Goal: Task Accomplishment & Management: Manage account settings

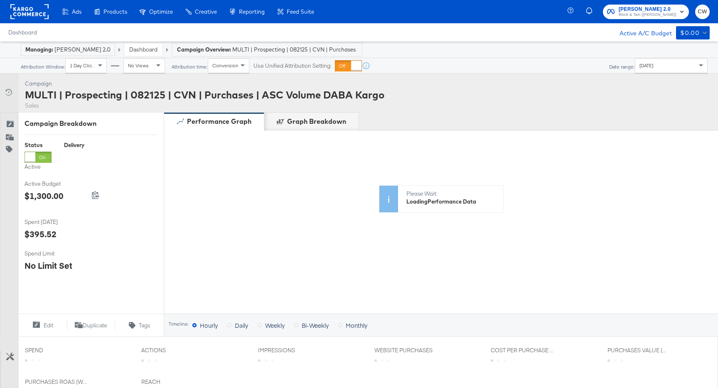
scroll to position [142, 0]
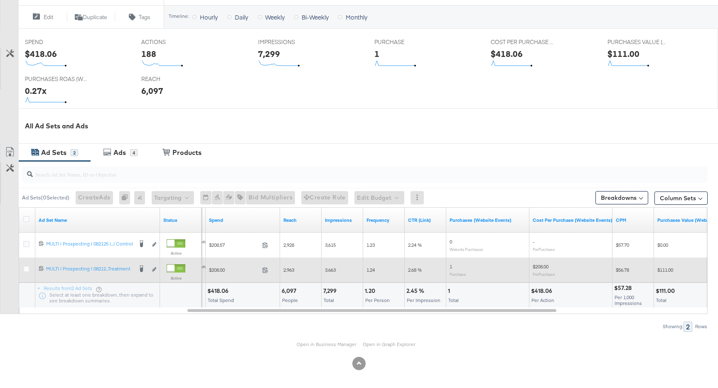
scroll to position [323, 0]
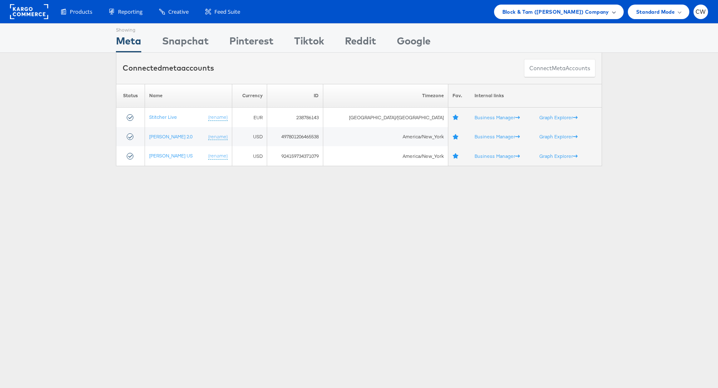
click at [559, 13] on span "Block & Tam (Veronica Beard) Company" at bounding box center [555, 11] width 107 height 9
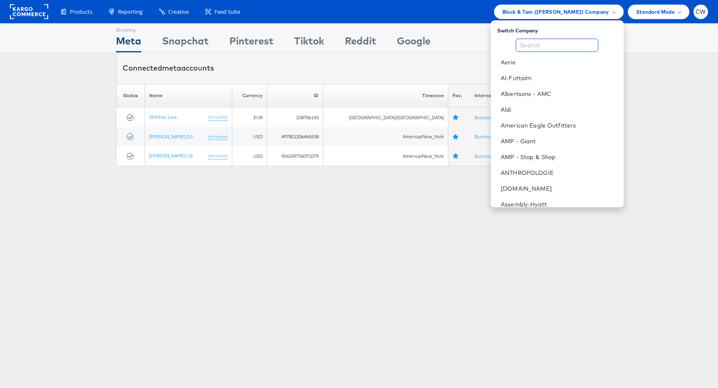
click at [540, 40] on input "text" at bounding box center [557, 45] width 83 height 13
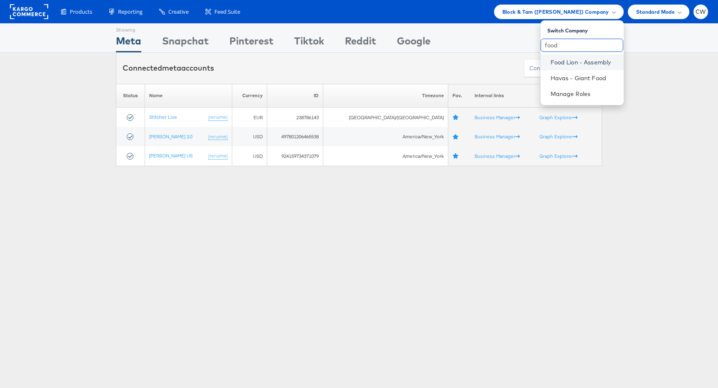
type input "food"
click at [570, 63] on link "Food Lion - Assembly" at bounding box center [583, 62] width 66 height 8
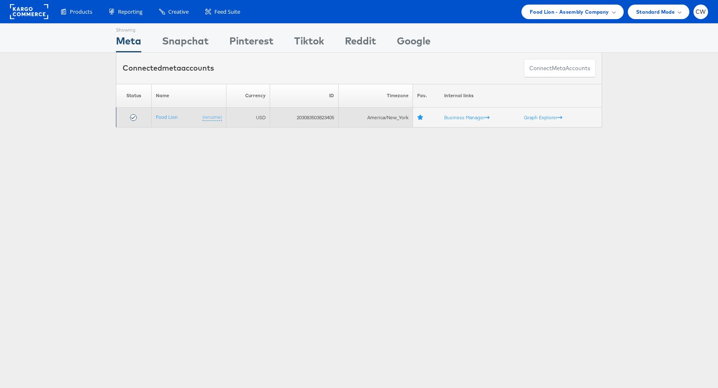
click at [169, 121] on td "Food Lion (rename)" at bounding box center [188, 118] width 75 height 20
click at [170, 115] on link "Food Lion" at bounding box center [167, 117] width 22 height 6
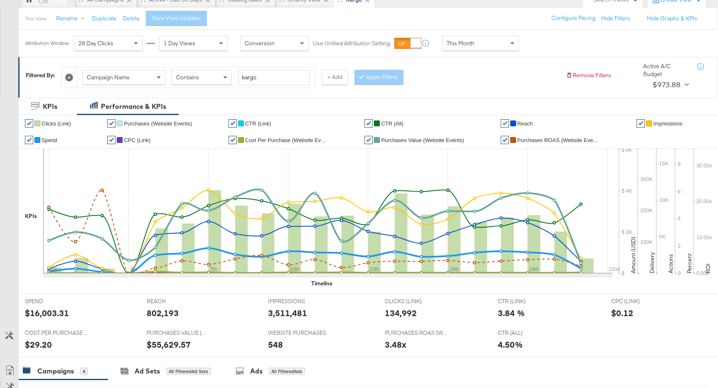
scroll to position [59, 0]
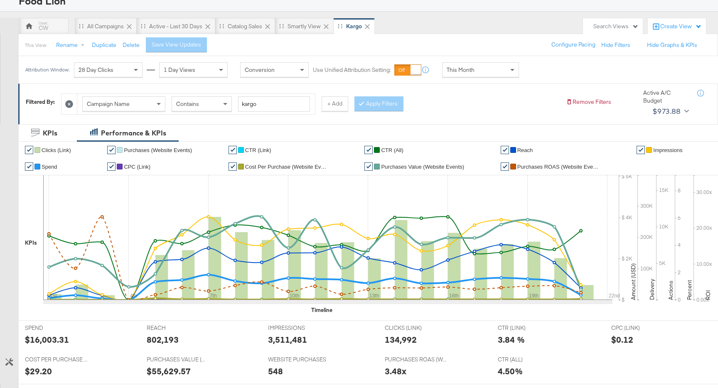
click at [496, 62] on div "Attribution Window: 28 Day Clicks 1 Day Views Conversion Use Unified Attributio…" at bounding box center [274, 69] width 511 height 27
click at [494, 69] on div "This Month" at bounding box center [480, 70] width 76 height 14
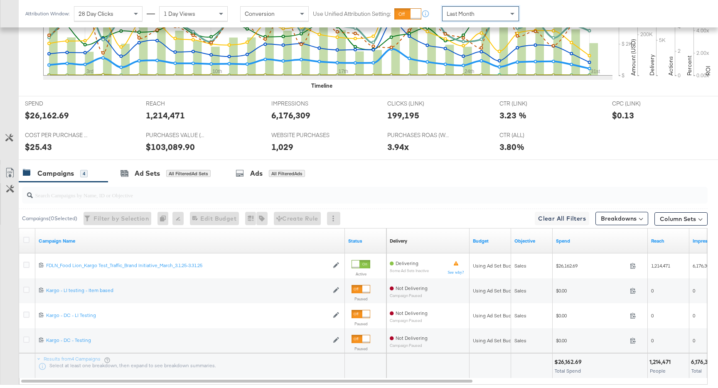
scroll to position [334, 0]
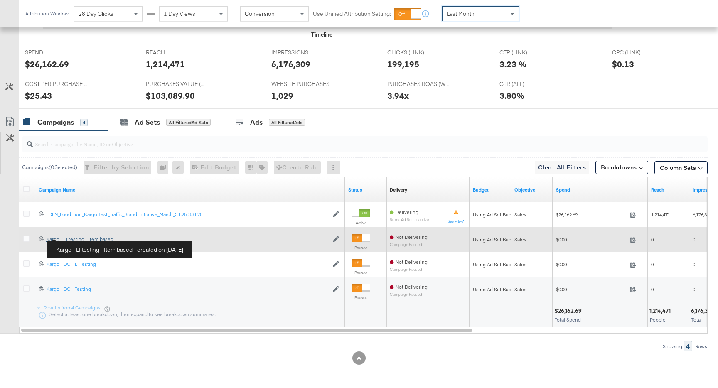
click at [79, 238] on div "Kargo - LI testing - Item based Kargo - LI testing - Item based" at bounding box center [187, 239] width 282 height 7
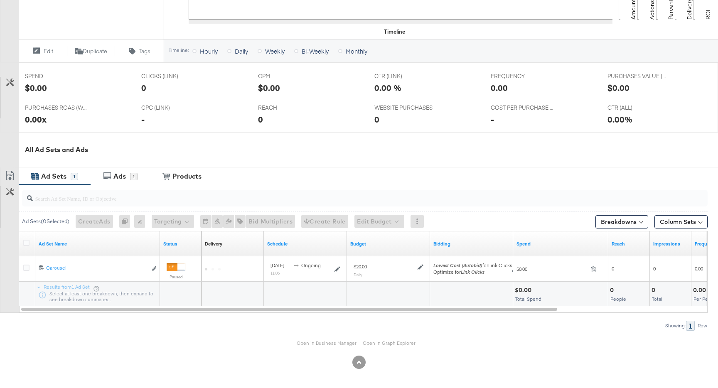
scroll to position [290, 0]
click at [331, 344] on link "Open in Business Manager" at bounding box center [327, 343] width 60 height 6
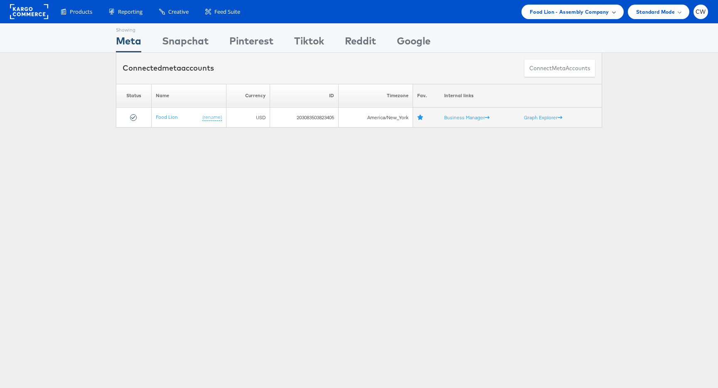
click at [562, 12] on span "Food Lion - Assembly Company" at bounding box center [569, 11] width 79 height 9
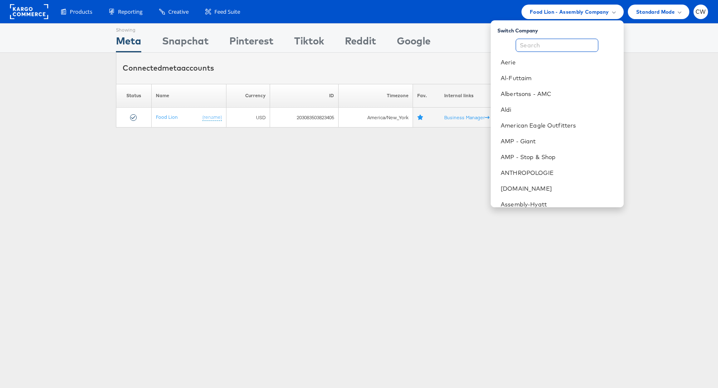
click at [558, 47] on input "text" at bounding box center [557, 45] width 83 height 13
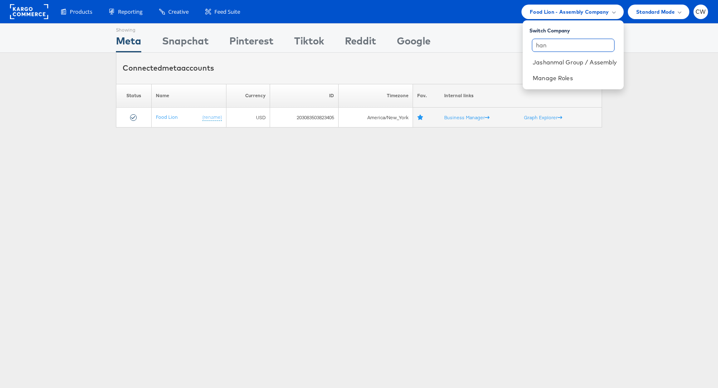
type input "han"
click at [457, 168] on div "Showing Meta Showing [GEOGRAPHIC_DATA] Showing Pinterest Showing Tiktok Showing…" at bounding box center [359, 230] width 718 height 415
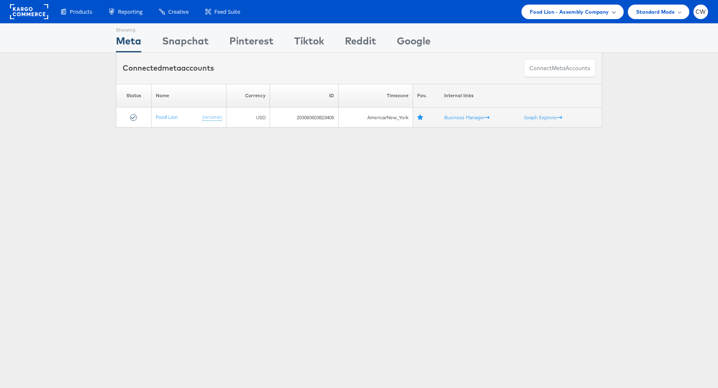
click at [559, 9] on span "Food Lion - Assembly Company" at bounding box center [569, 11] width 79 height 9
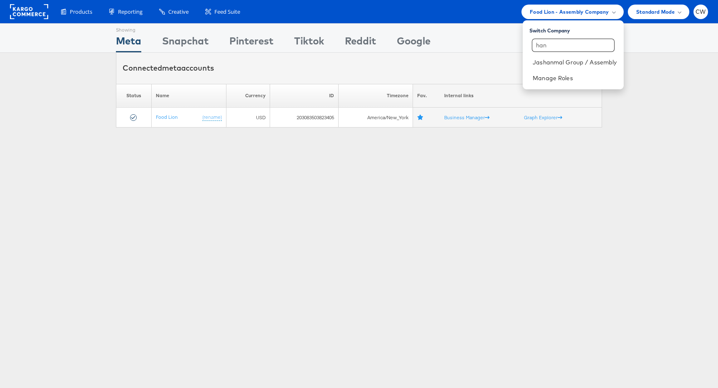
click at [201, 248] on div "Showing Meta Showing Snapchat Showing Pinterest Showing Tiktok Showing Reddit S…" at bounding box center [359, 230] width 718 height 415
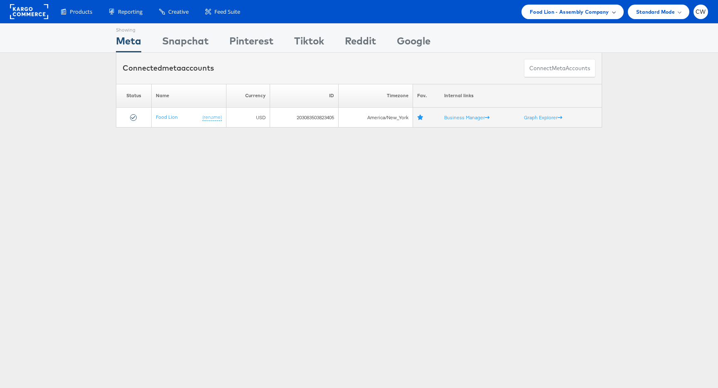
click at [575, 10] on span "Food Lion - Assembly Company" at bounding box center [569, 11] width 79 height 9
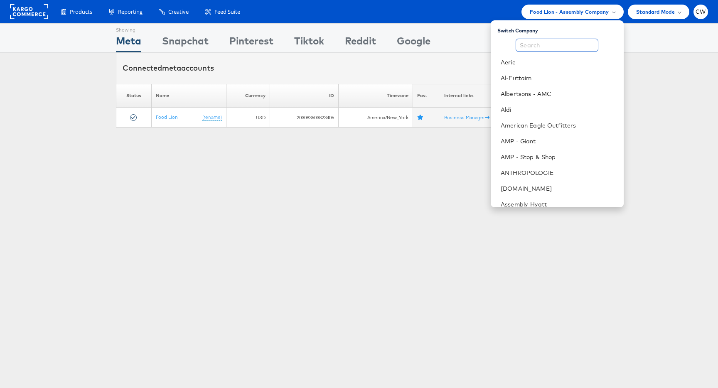
click at [542, 44] on input "text" at bounding box center [557, 45] width 83 height 13
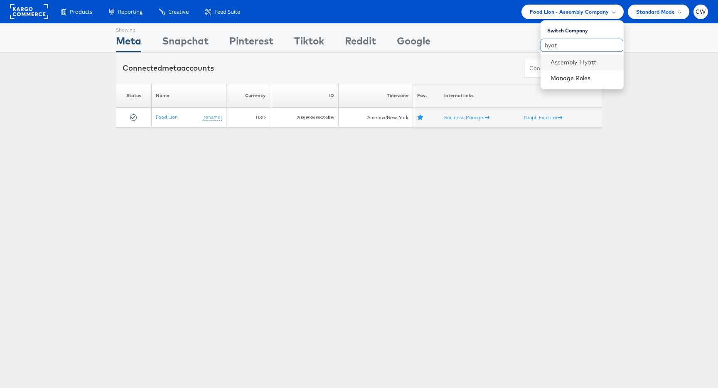
type input "hyat"
click at [579, 68] on li "Assembly-Hyatt" at bounding box center [581, 62] width 83 height 16
click at [583, 65] on link "Assembly-Hyatt" at bounding box center [583, 62] width 66 height 8
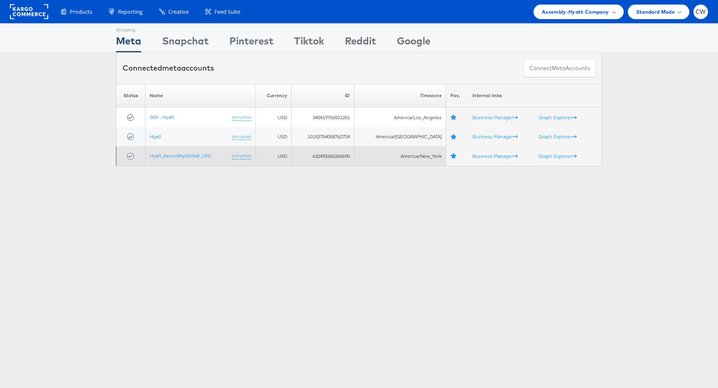
click at [200, 152] on td "Hyatt_AssemblyGlobal_USD (rename)" at bounding box center [200, 156] width 111 height 20
click at [196, 158] on link "Hyatt_AssemblyGlobal_USD" at bounding box center [180, 155] width 61 height 6
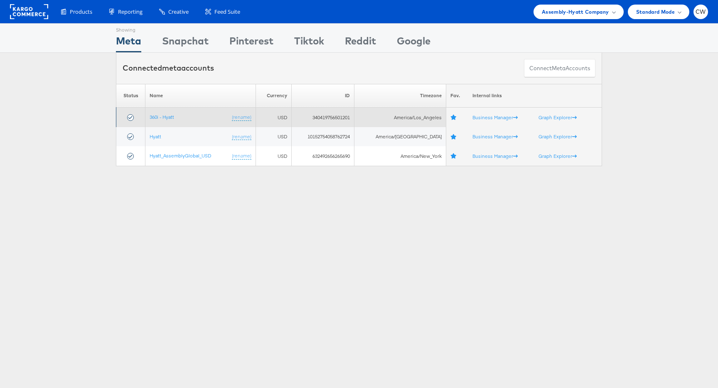
click at [162, 120] on td "360i - Hyatt (rename)" at bounding box center [200, 118] width 111 height 20
click at [165, 119] on link "360i - Hyatt" at bounding box center [162, 117] width 25 height 6
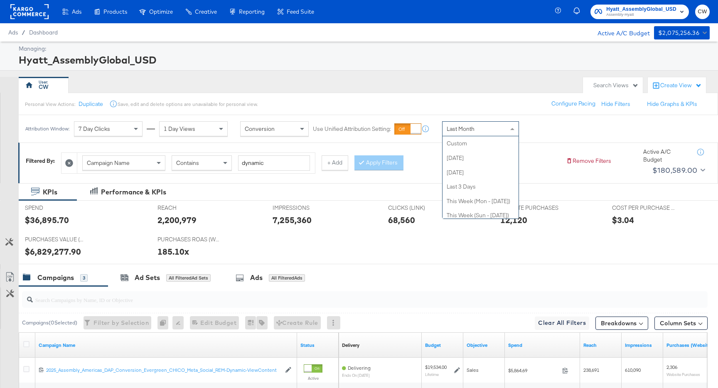
click at [482, 125] on div "Last Month" at bounding box center [480, 129] width 76 height 14
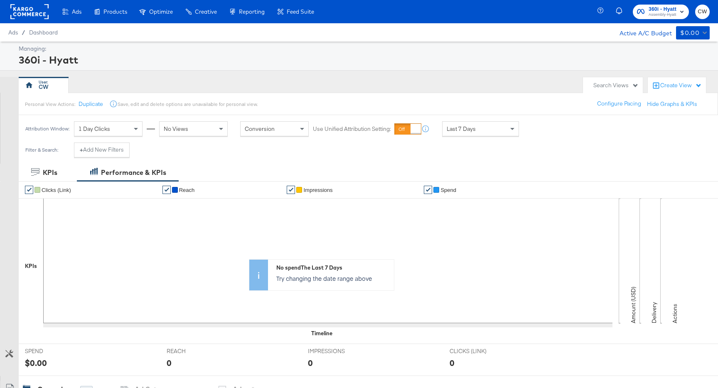
click at [477, 128] on div "Last 7 Days" at bounding box center [480, 129] width 76 height 14
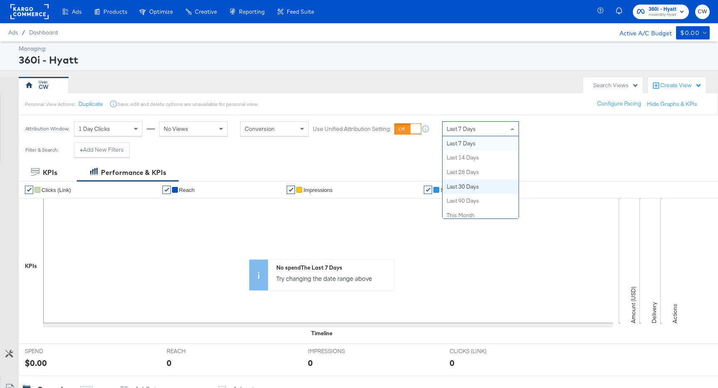
scroll to position [162, 0]
click at [330, 88] on div "CW" at bounding box center [299, 85] width 560 height 17
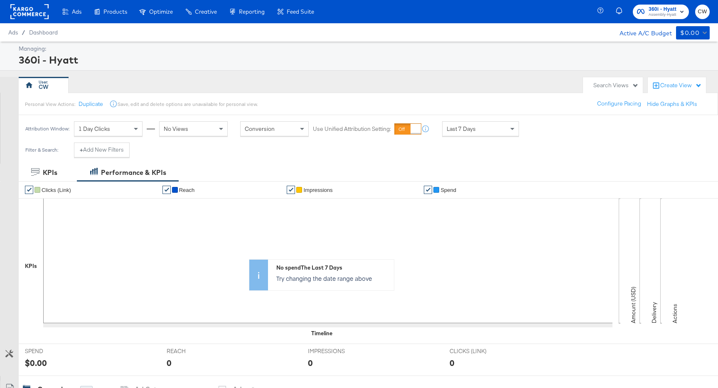
scroll to position [342, 0]
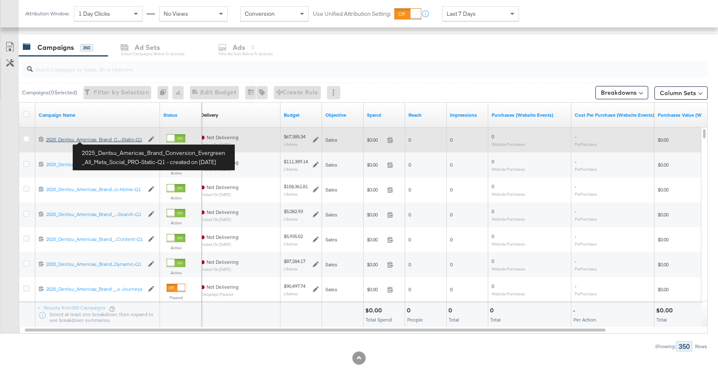
click at [104, 141] on div "2025_Dentsu_Americas_Brand_Conversion_Evergreen_All_Meta_Social_PRO-Static-Q1 2…" at bounding box center [95, 139] width 98 height 7
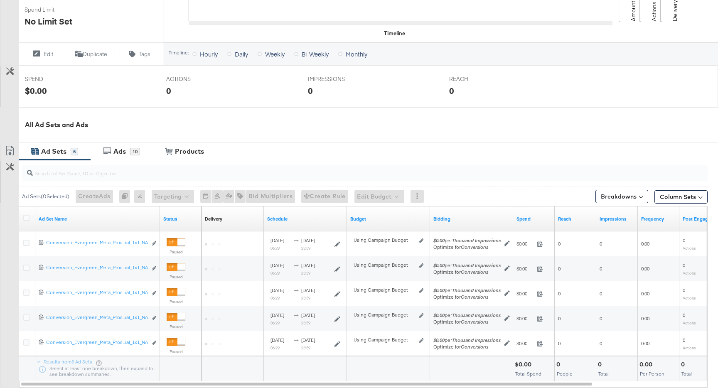
scroll to position [346, 0]
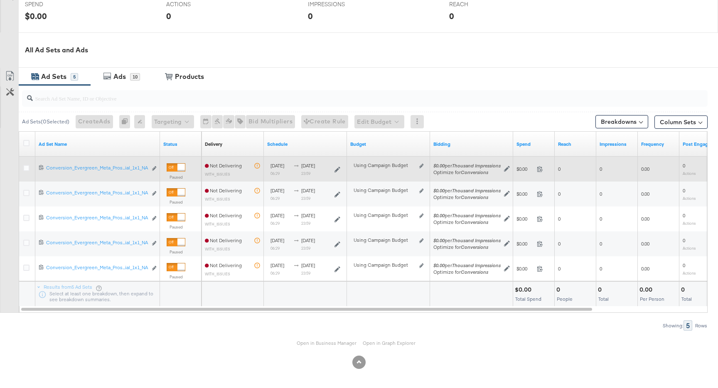
click at [113, 164] on div "120216491415950211 Conversion_Evergreen_Meta_Prospecting_3P_BookingConfirmation…" at bounding box center [97, 168] width 125 height 15
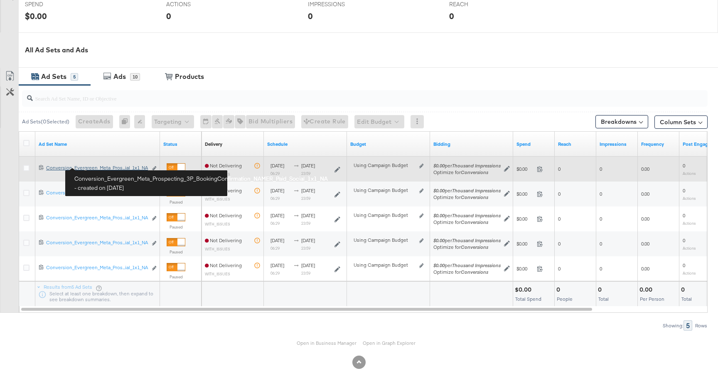
click at [113, 166] on div "Conversion_Evergreen_Meta_Prospecting_3P_BookingConfirmation_NAMER_Paid_Social_…" at bounding box center [96, 168] width 101 height 7
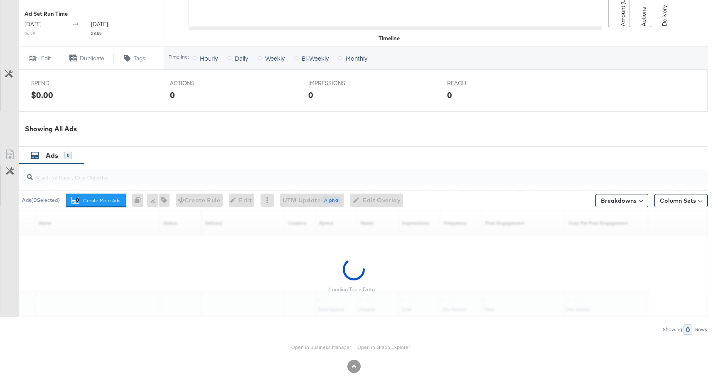
scroll to position [319, 0]
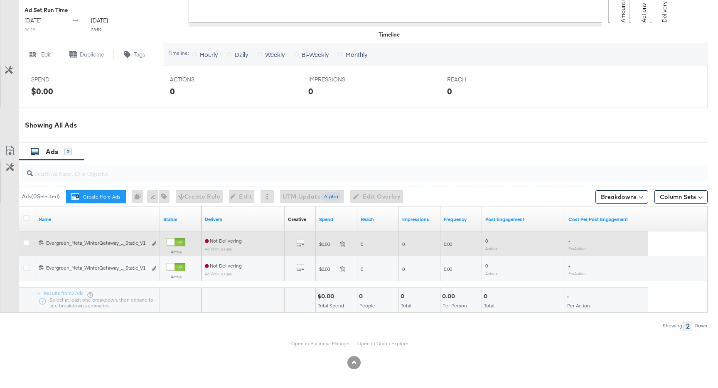
click at [307, 238] on div "All Previews" at bounding box center [300, 244] width 31 height 17
click at [301, 239] on div "All Previews" at bounding box center [300, 244] width 25 height 10
click at [301, 239] on b "All Previews" at bounding box center [302, 234] width 34 height 9
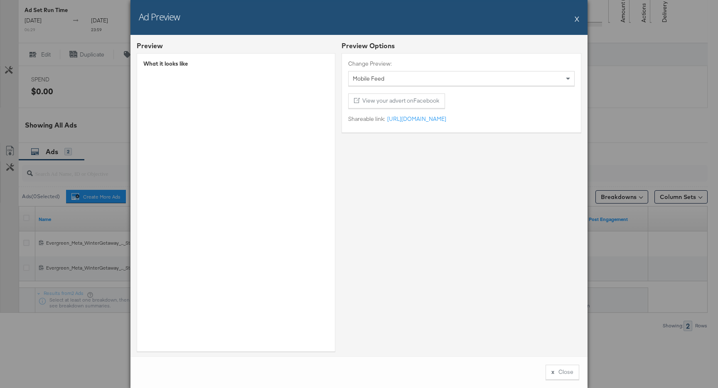
click at [577, 18] on button "X" at bounding box center [577, 18] width 5 height 17
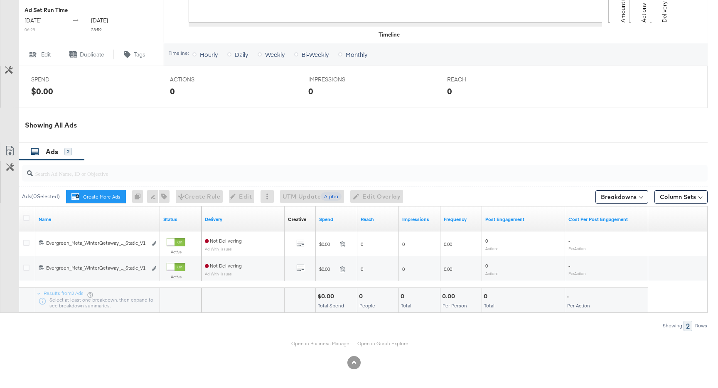
scroll to position [0, 0]
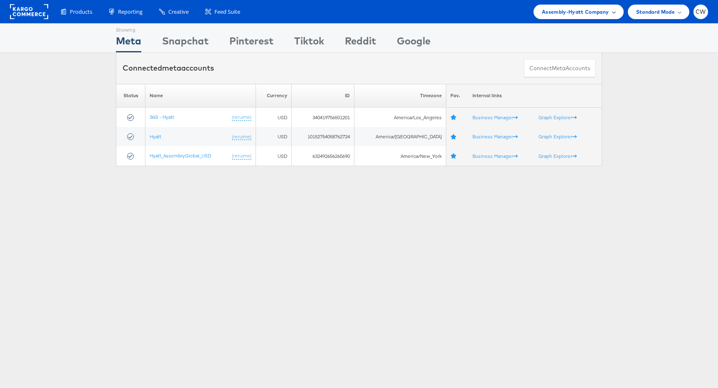
click at [569, 12] on span "Assembly-Hyatt Company" at bounding box center [575, 11] width 67 height 9
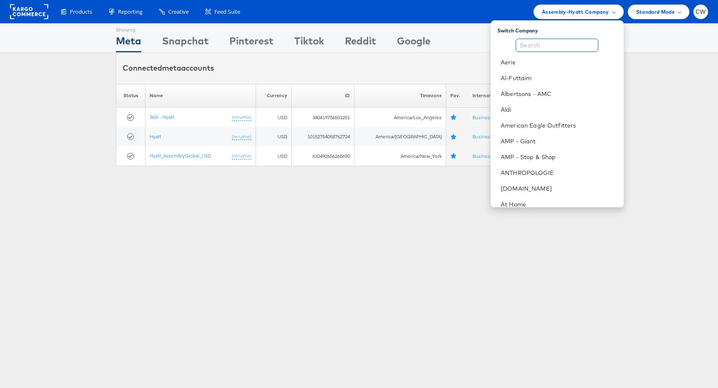
click at [548, 47] on input "text" at bounding box center [557, 45] width 83 height 13
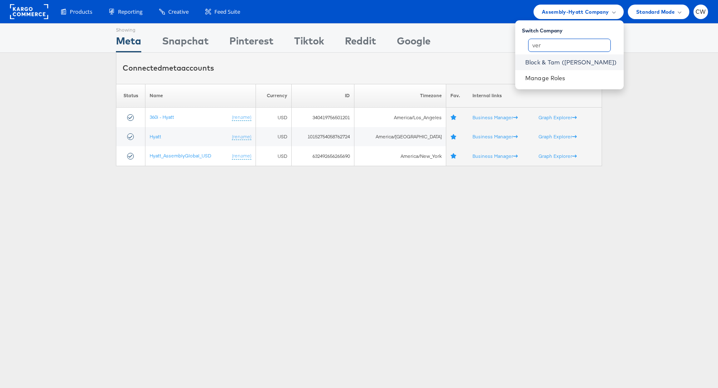
type input "ver"
click at [567, 61] on link "Block & Tam ([PERSON_NAME])" at bounding box center [571, 62] width 92 height 8
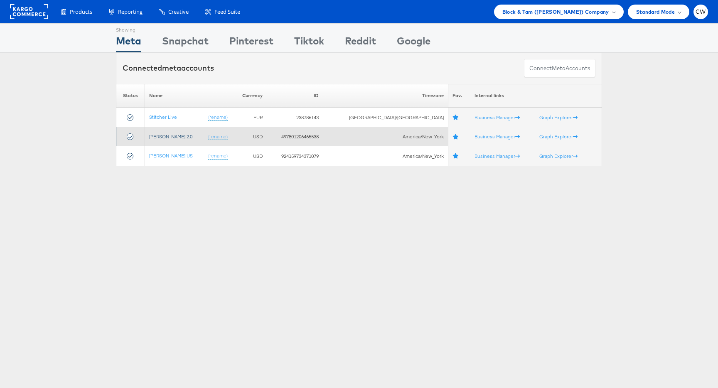
click at [179, 136] on link "[PERSON_NAME] 2.0" at bounding box center [170, 136] width 43 height 6
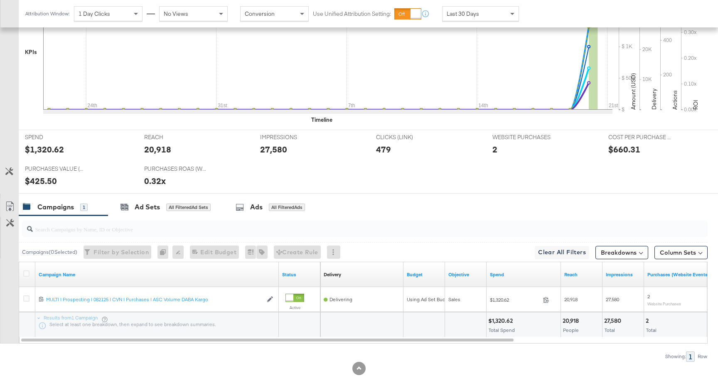
scroll to position [278, 0]
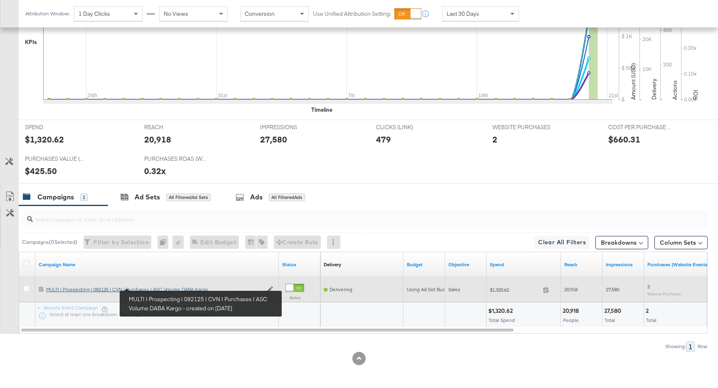
click at [151, 289] on div "MULTI | Prospecting | 082125 | CVN | Purchases | ASC Volume DABA Kargo MULTI | …" at bounding box center [154, 289] width 216 height 7
